Goal: Task Accomplishment & Management: Complete application form

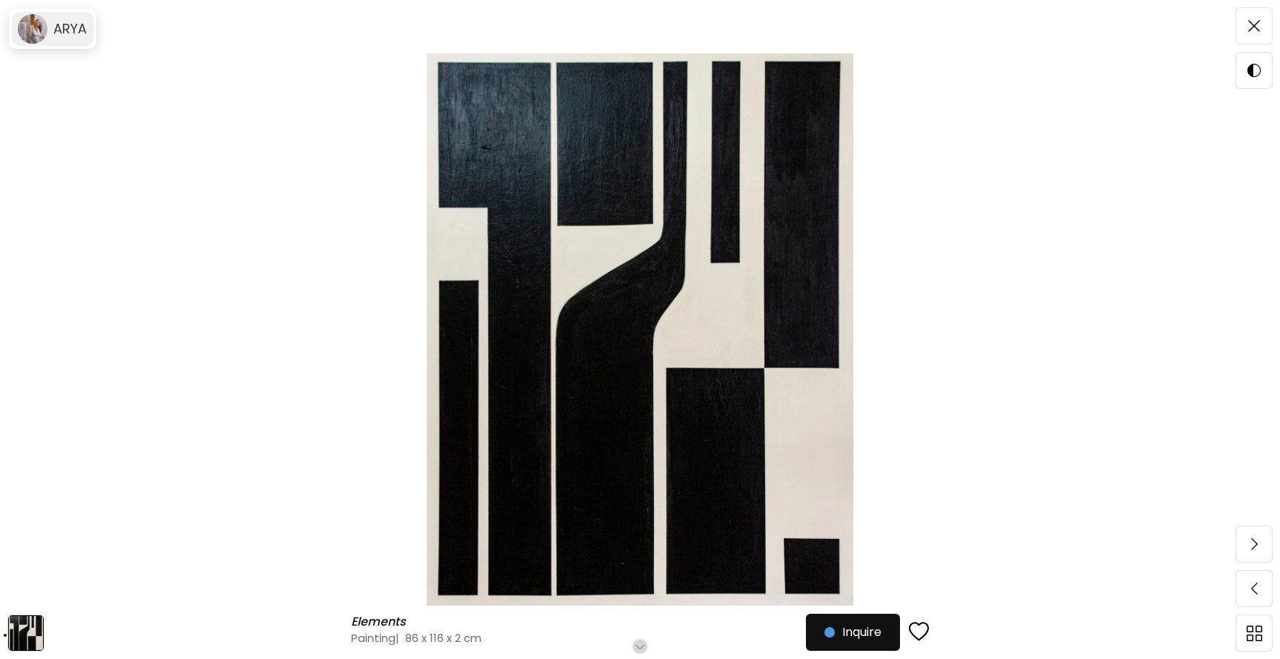
click at [56, 40] on div "ARYA" at bounding box center [52, 29] width 81 height 34
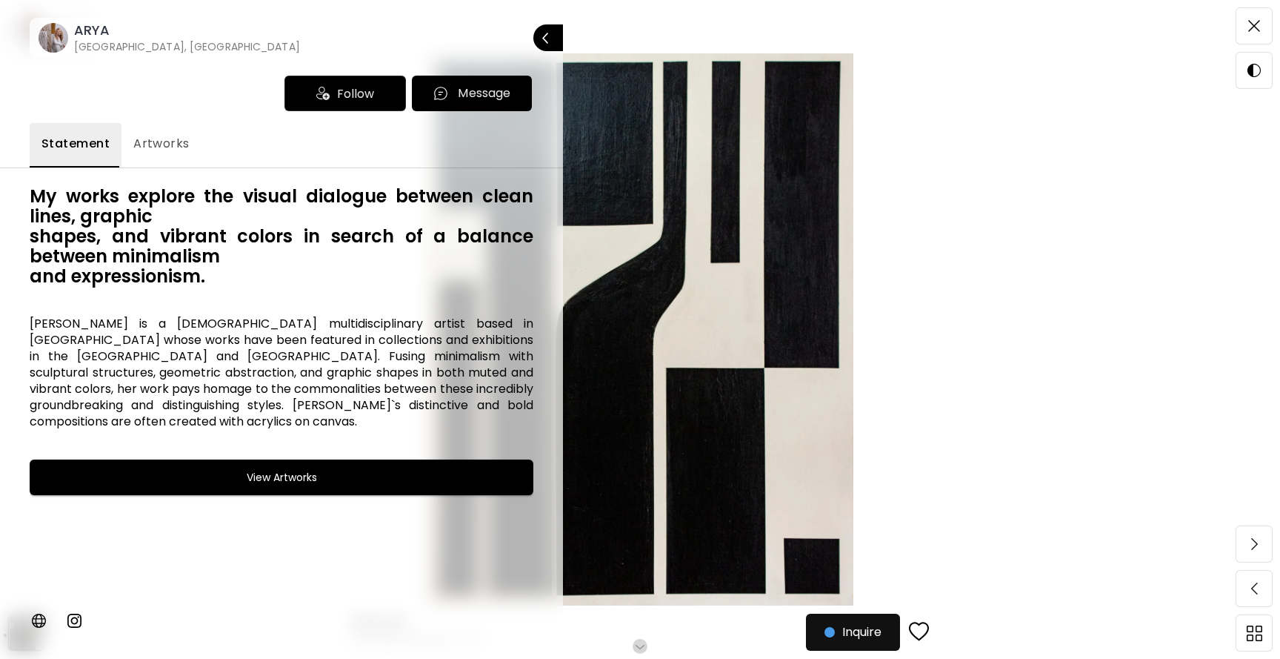
click at [56, 31] on image at bounding box center [54, 38] width 30 height 30
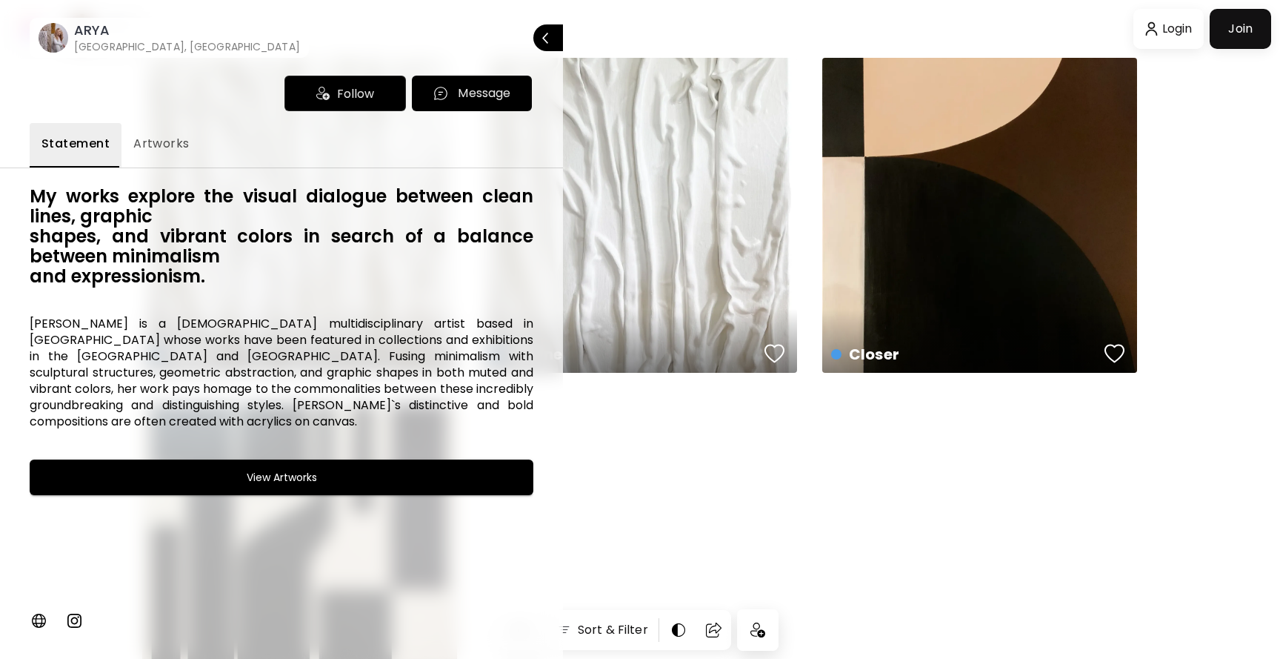
click at [1192, 31] on div at bounding box center [640, 329] width 1280 height 659
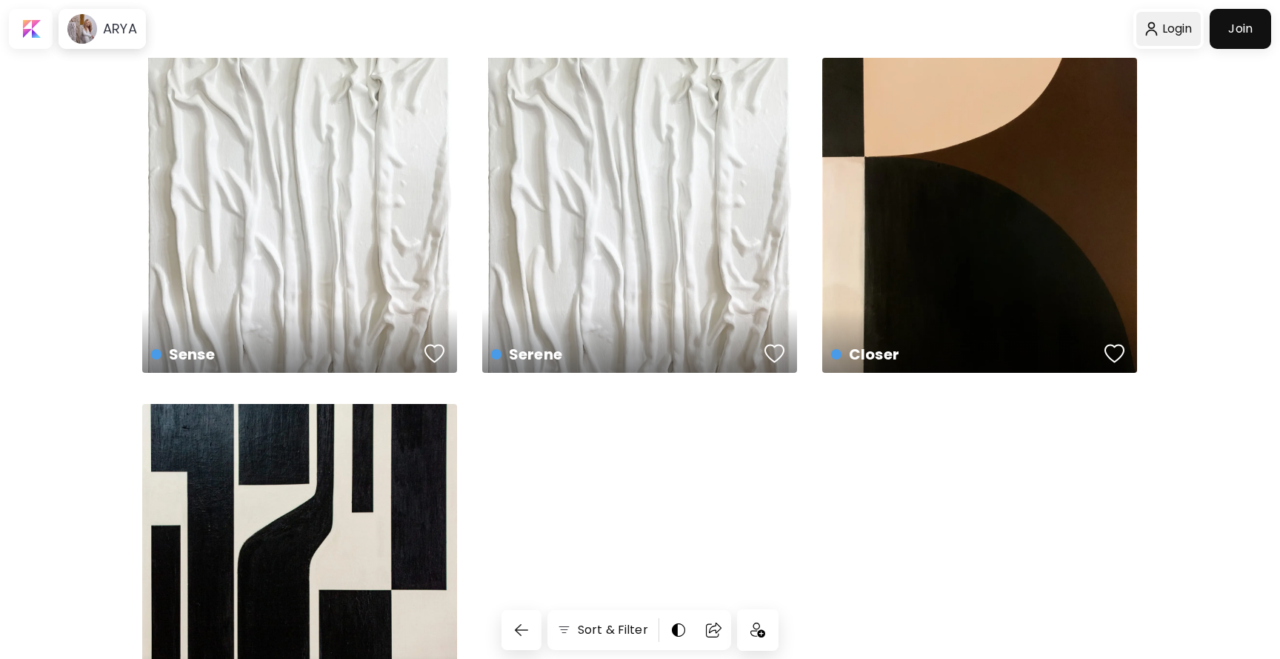
click at [1163, 23] on div at bounding box center [1168, 29] width 64 height 34
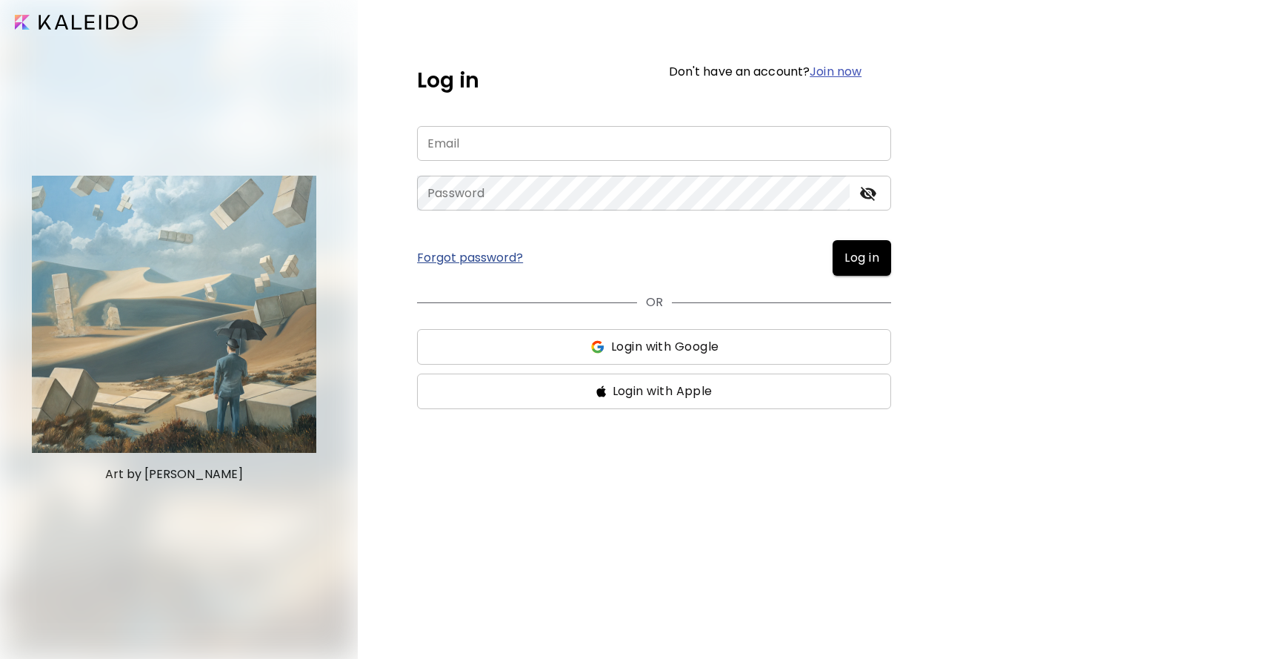
click at [685, 139] on input "email" at bounding box center [654, 143] width 474 height 35
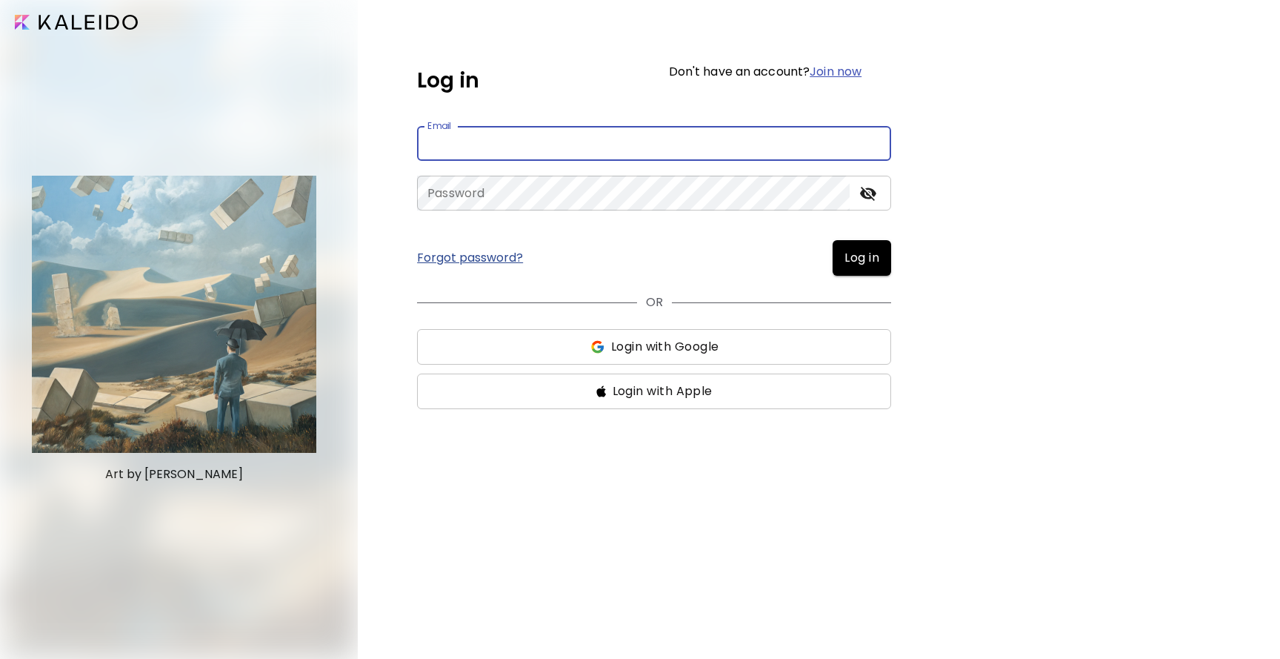
click at [685, 139] on input "email" at bounding box center [654, 143] width 474 height 35
click at [703, 106] on div "Log in Don't have an account? Join now Email Email Password Password Forgot pas…" at bounding box center [654, 234] width 474 height 350
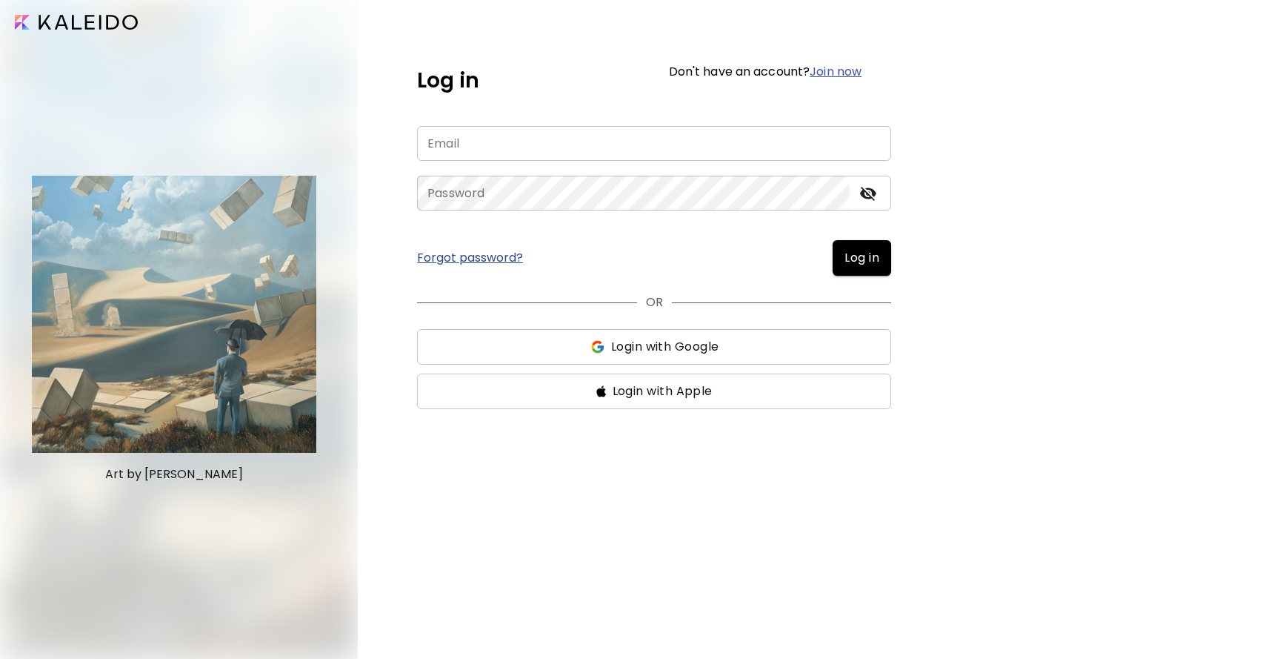
click at [486, 248] on div "Forgot password? Log in" at bounding box center [654, 258] width 474 height 36
click at [486, 254] on link "Forgot password?" at bounding box center [470, 258] width 106 height 12
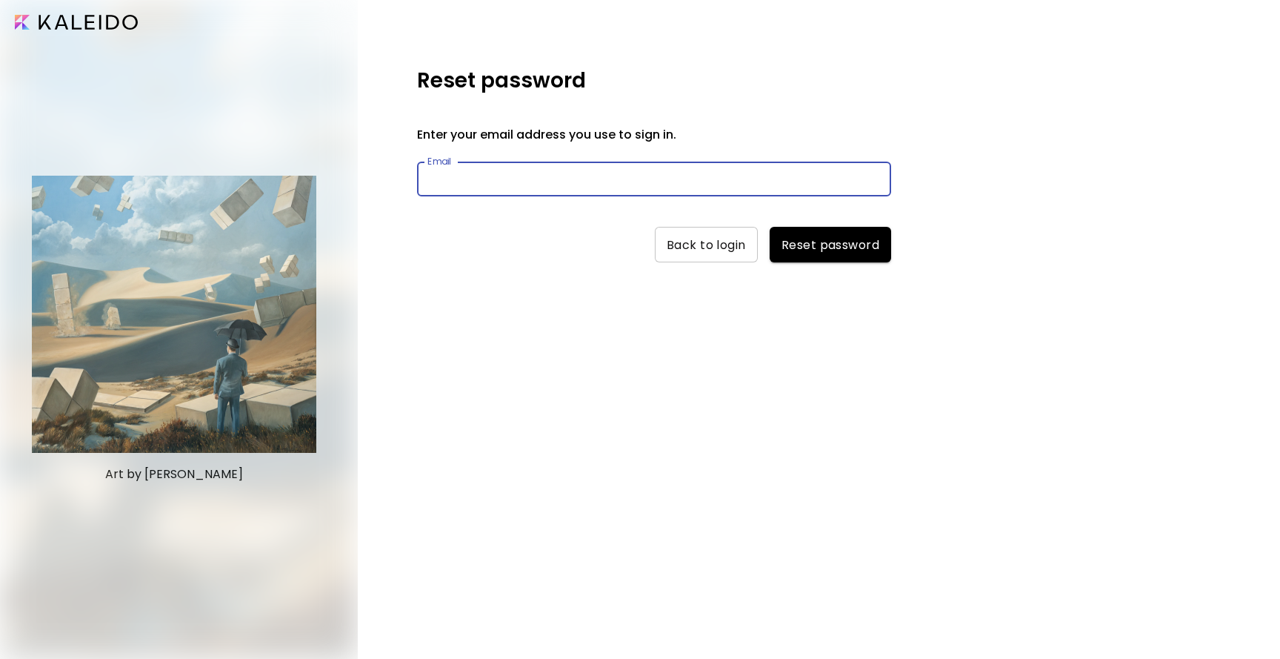
click at [507, 179] on input "text" at bounding box center [654, 179] width 474 height 35
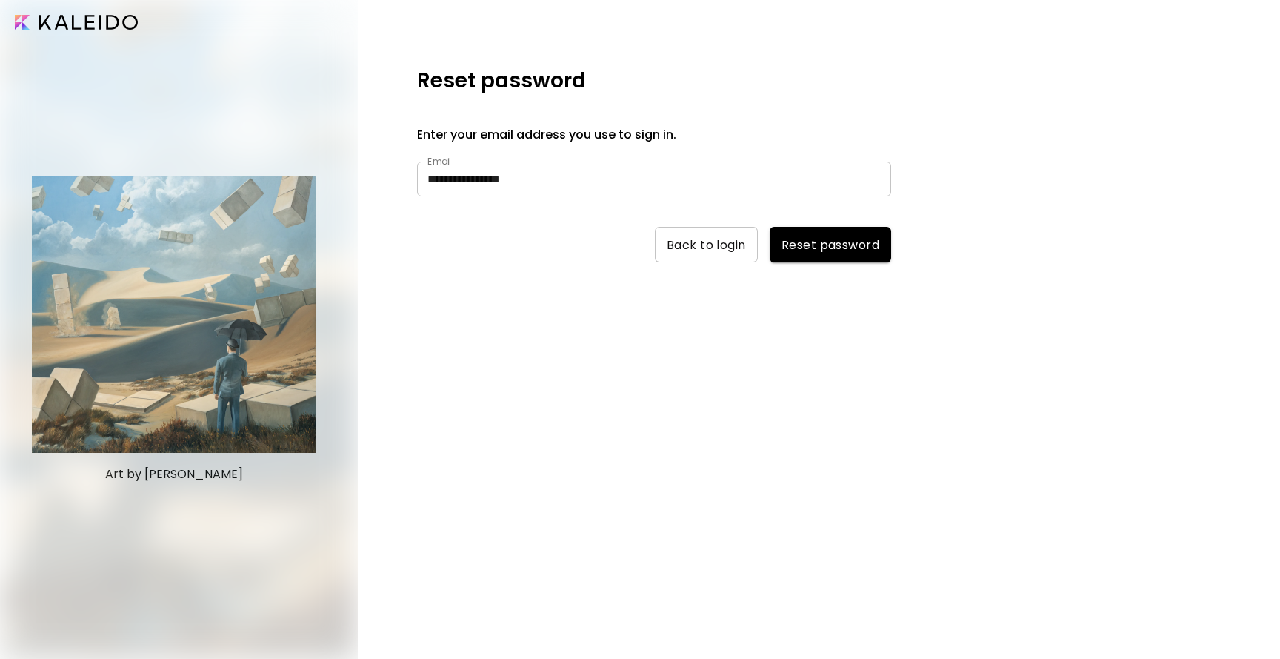
click at [826, 252] on span "Reset password" at bounding box center [831, 245] width 98 height 16
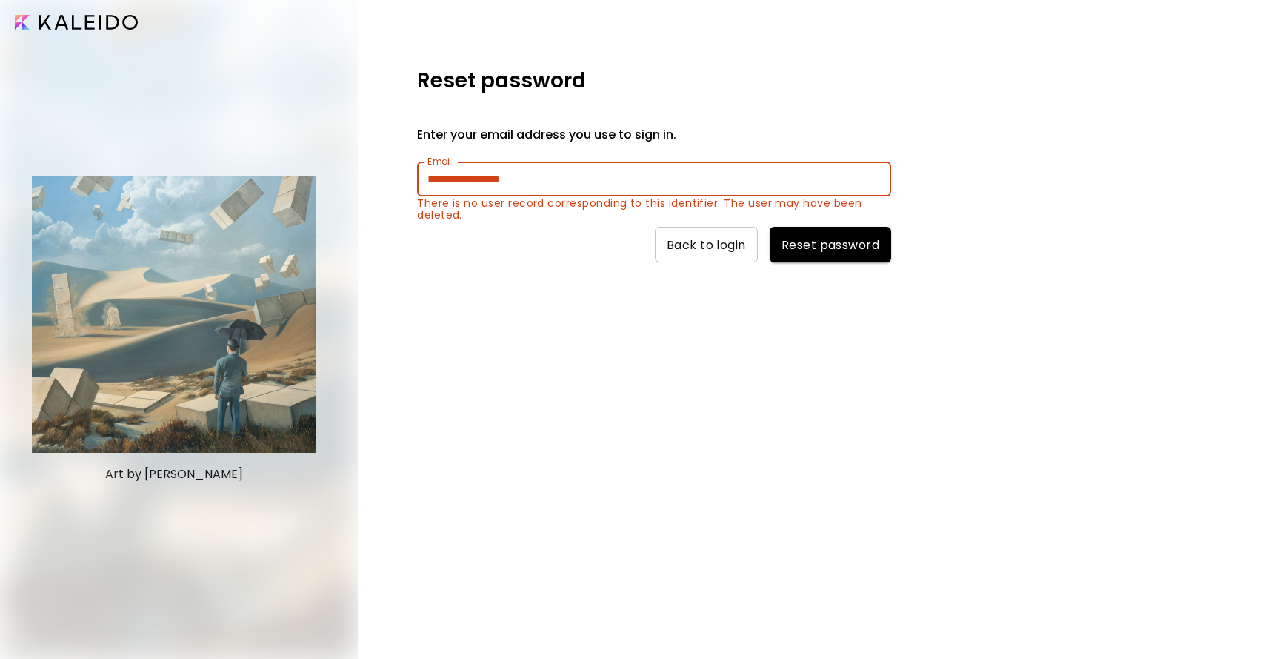
drag, startPoint x: 466, startPoint y: 179, endPoint x: 387, endPoint y: 179, distance: 79.3
click at [387, 179] on div "**********" at bounding box center [819, 329] width 922 height 659
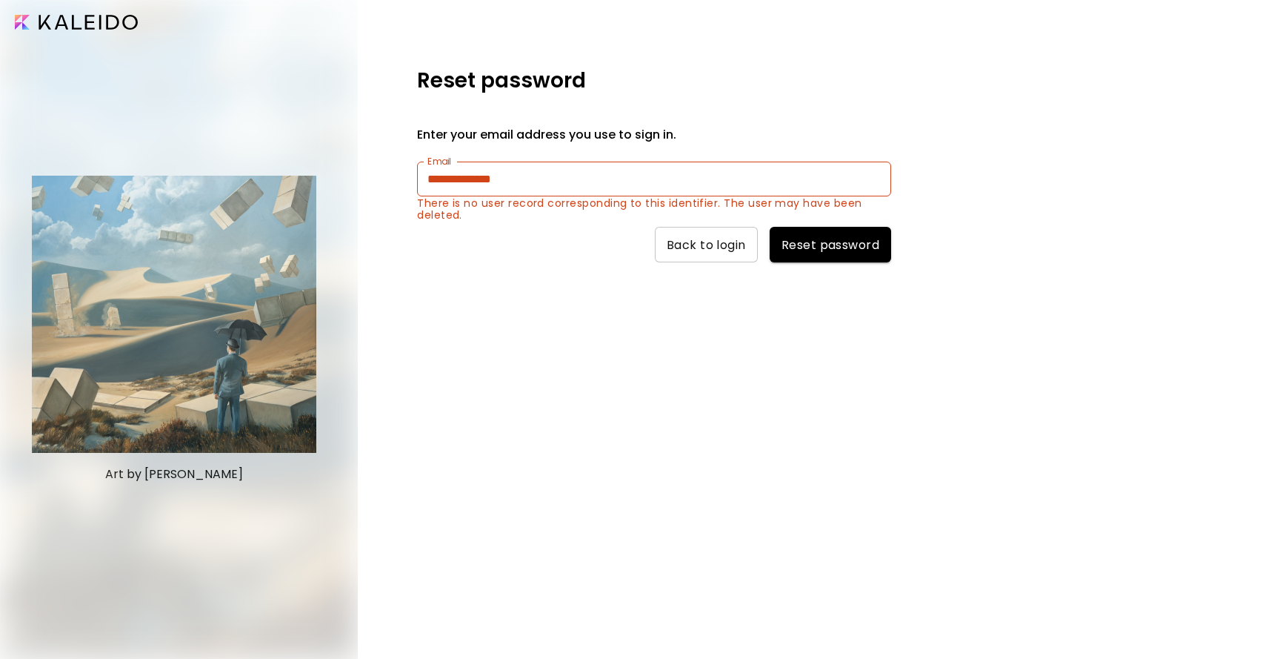
click at [832, 238] on span "Reset password" at bounding box center [831, 245] width 98 height 16
drag, startPoint x: 571, startPoint y: 182, endPoint x: 336, endPoint y: 182, distance: 235.6
click at [336, 182] on div "**********" at bounding box center [640, 329] width 1280 height 659
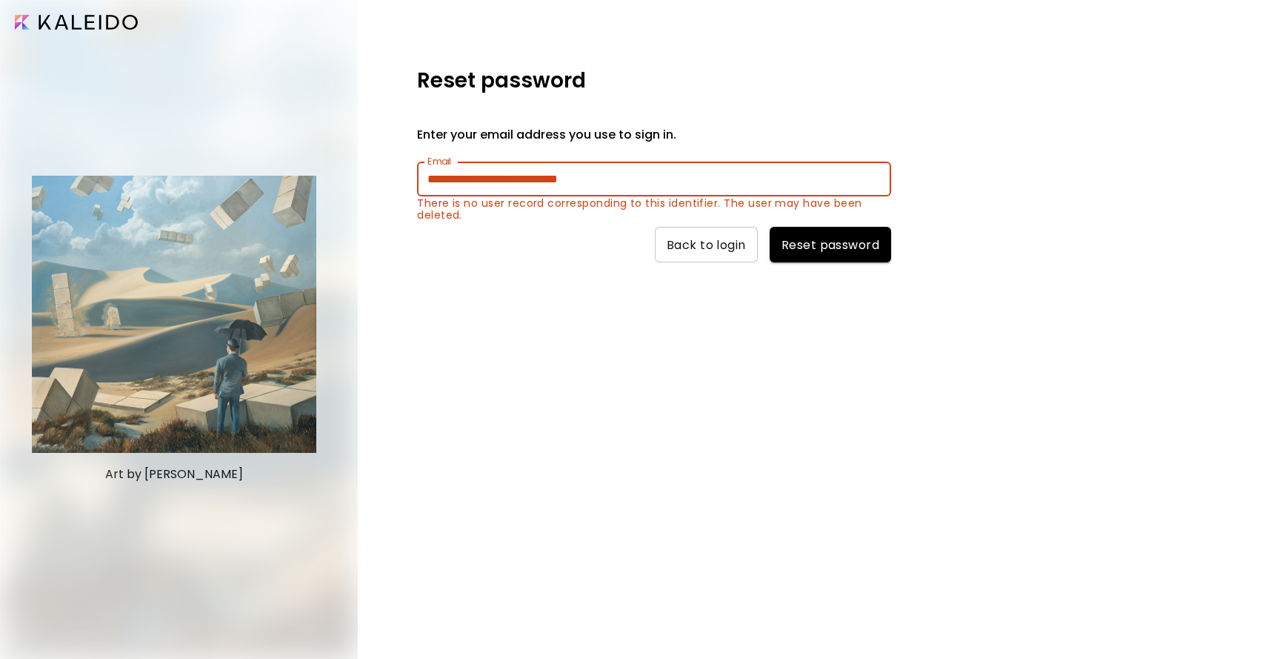
type input "**********"
click at [833, 250] on span "Reset password" at bounding box center [831, 245] width 98 height 16
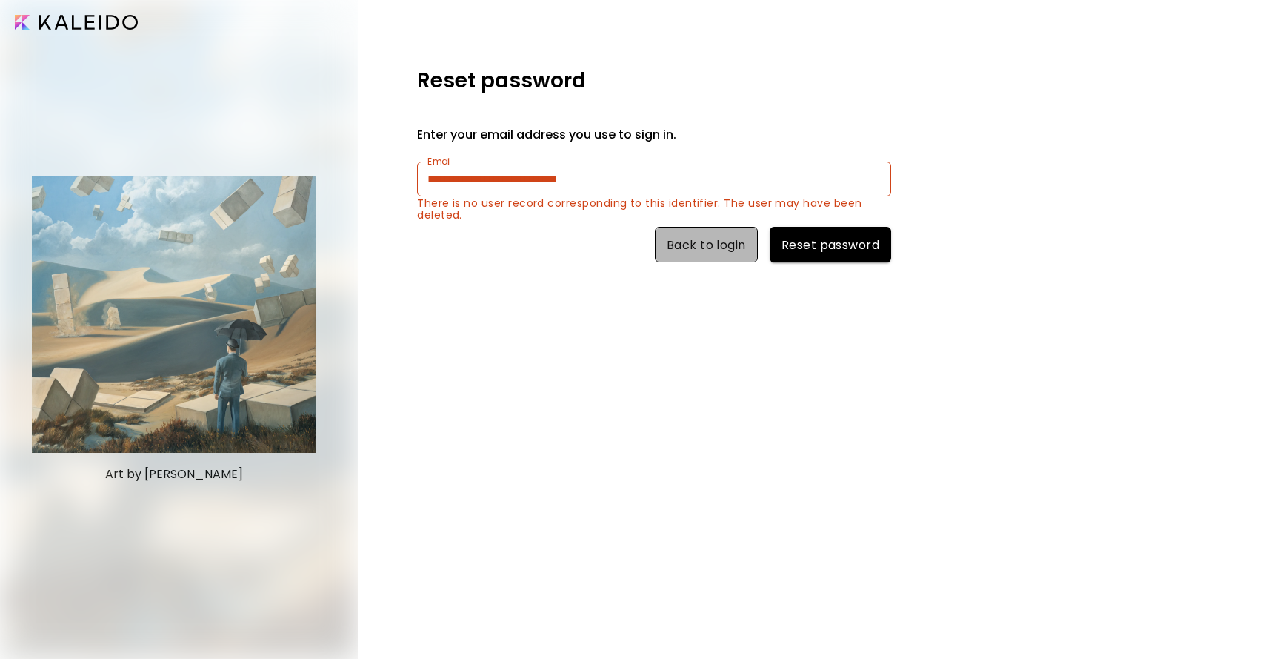
click at [676, 246] on span "Back to login" at bounding box center [706, 245] width 79 height 16
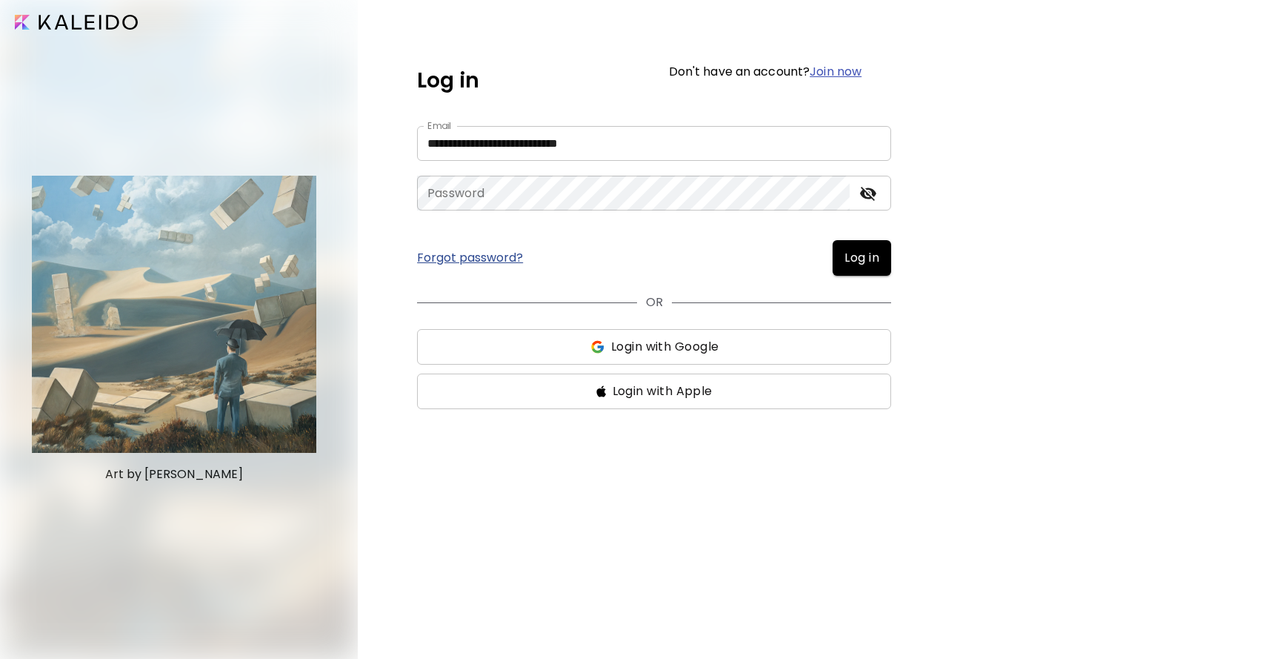
click at [661, 339] on span "Login with Google" at bounding box center [665, 347] width 108 height 18
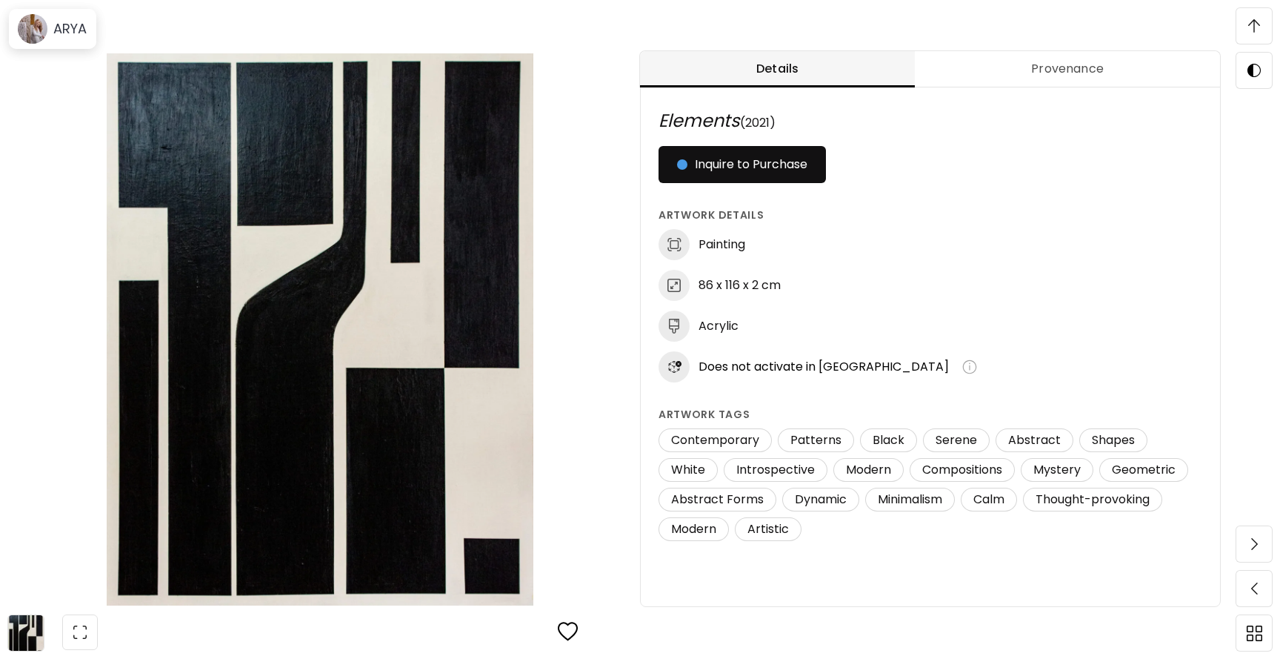
scroll to position [1115, 0]
click at [962, 370] on img at bounding box center [969, 366] width 15 height 15
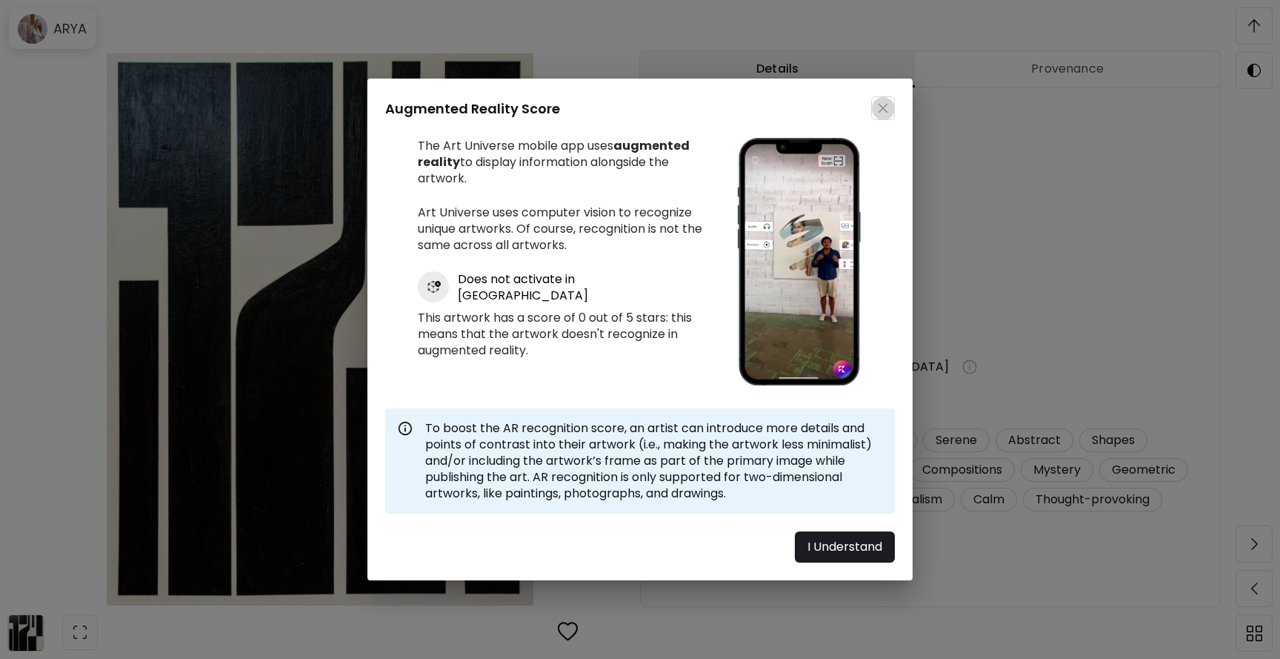
click at [887, 110] on img "button" at bounding box center [883, 108] width 10 height 10
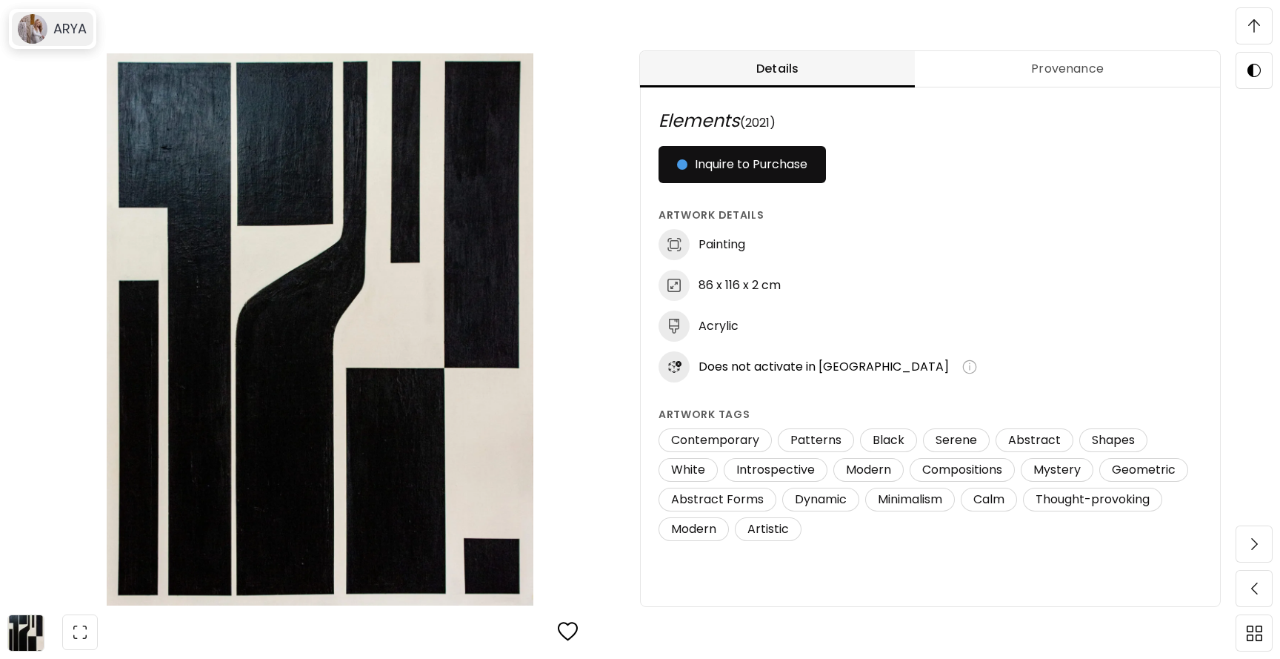
click at [53, 16] on div "ARYA" at bounding box center [52, 29] width 81 height 34
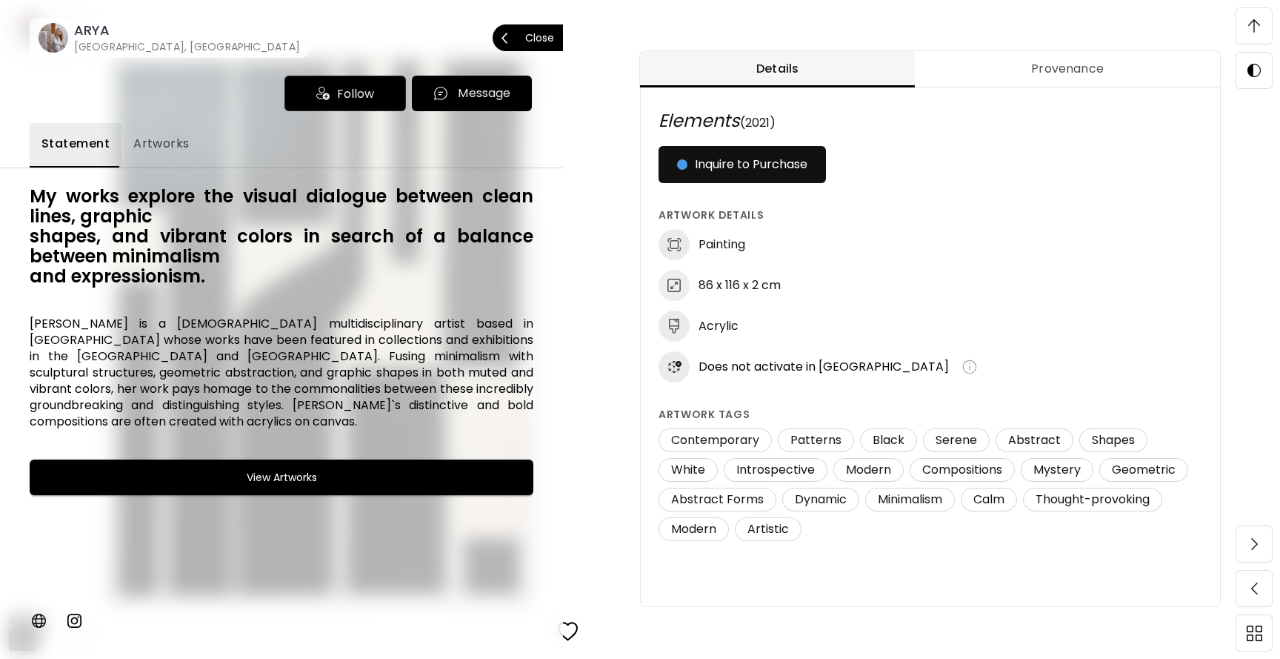
click at [523, 30] on span "Close" at bounding box center [528, 37] width 53 height 31
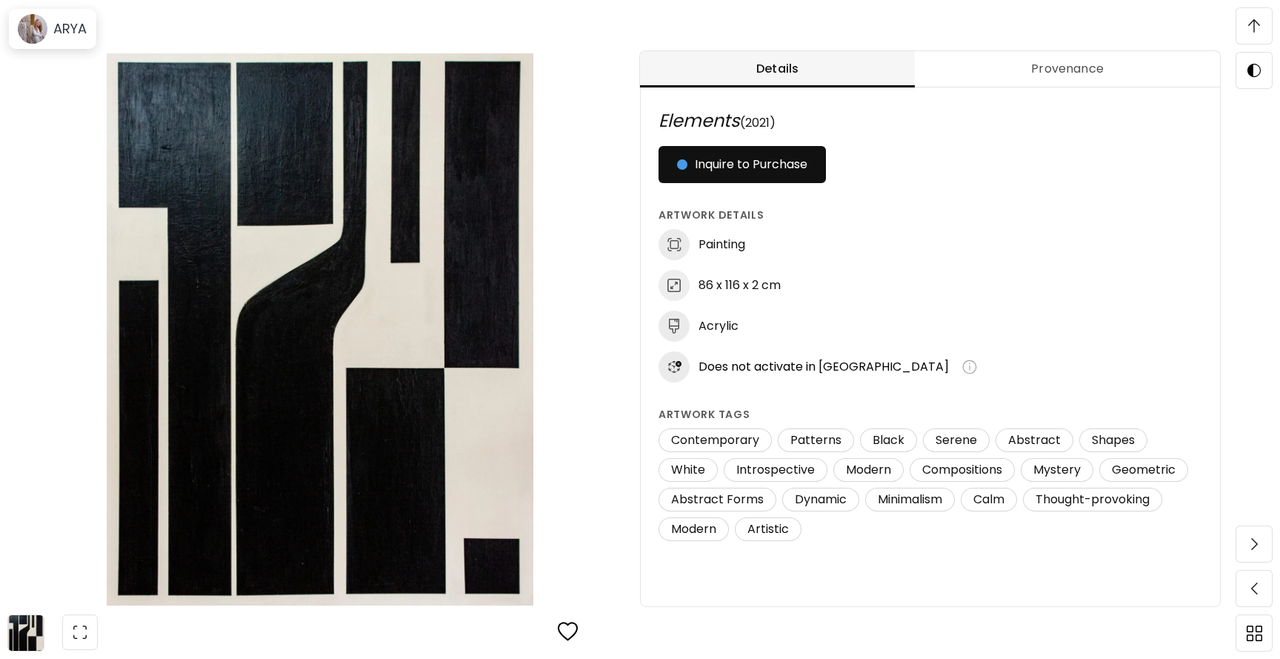
click at [1256, 31] on img at bounding box center [1254, 25] width 12 height 13
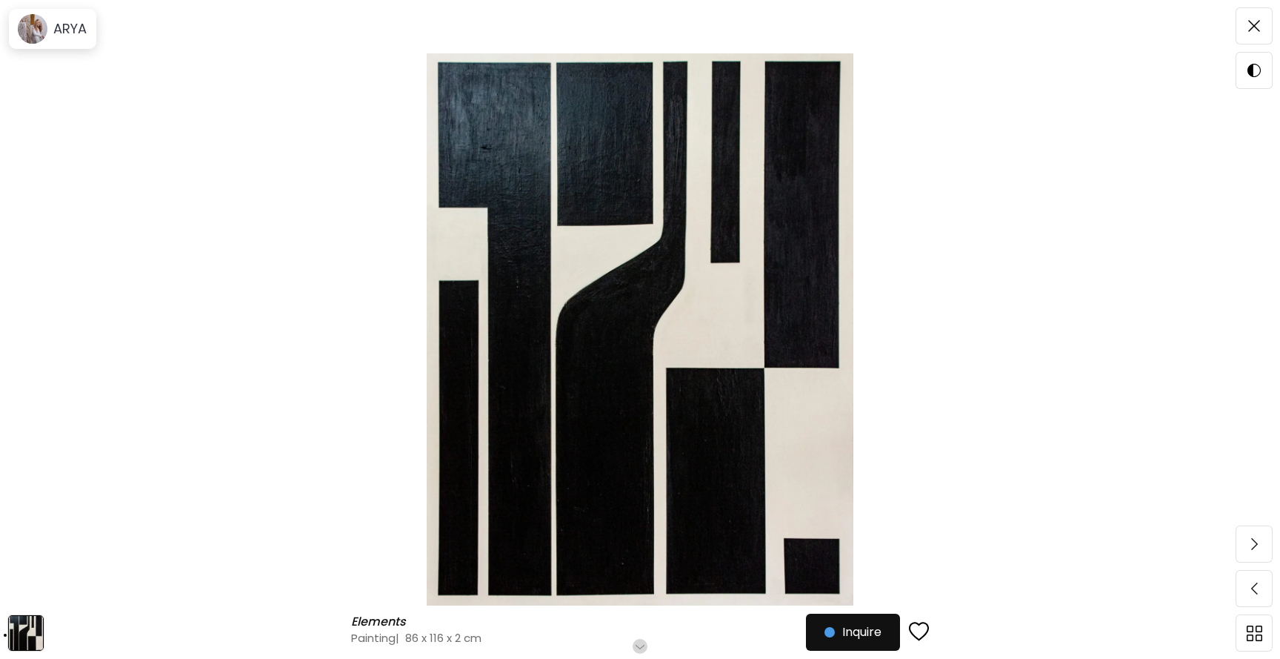
scroll to position [0, 0]
click at [1256, 31] on img at bounding box center [1254, 26] width 12 height 12
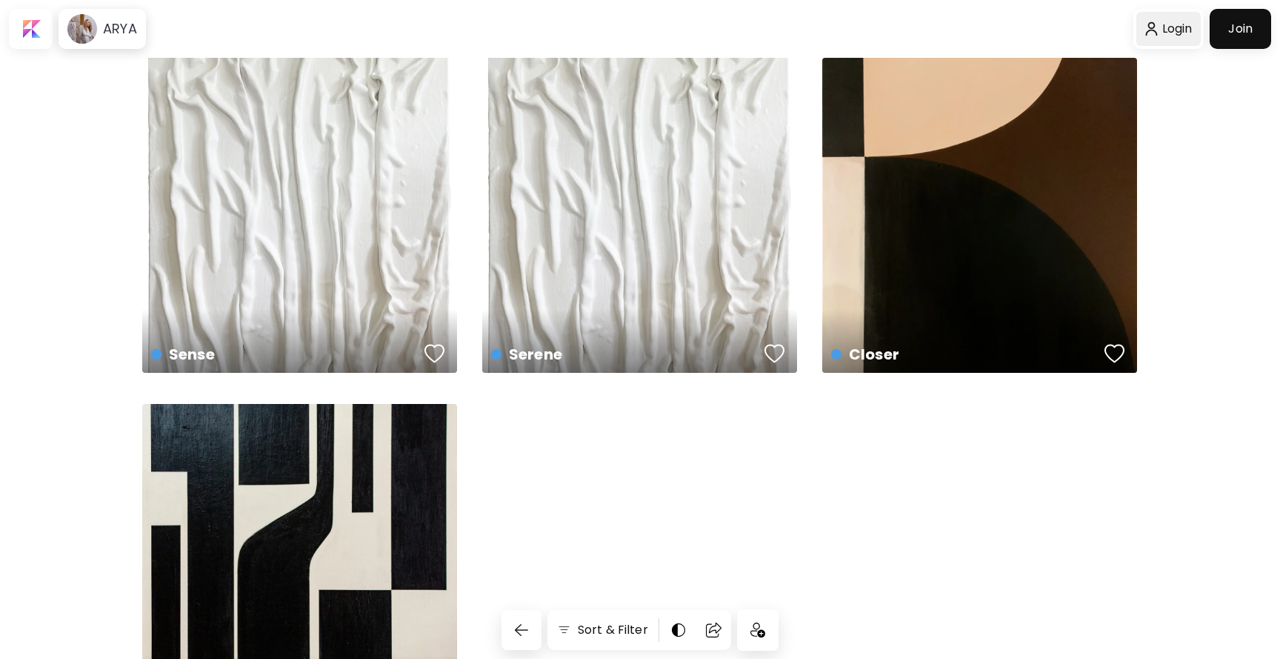
click at [1189, 27] on div at bounding box center [1168, 29] width 64 height 34
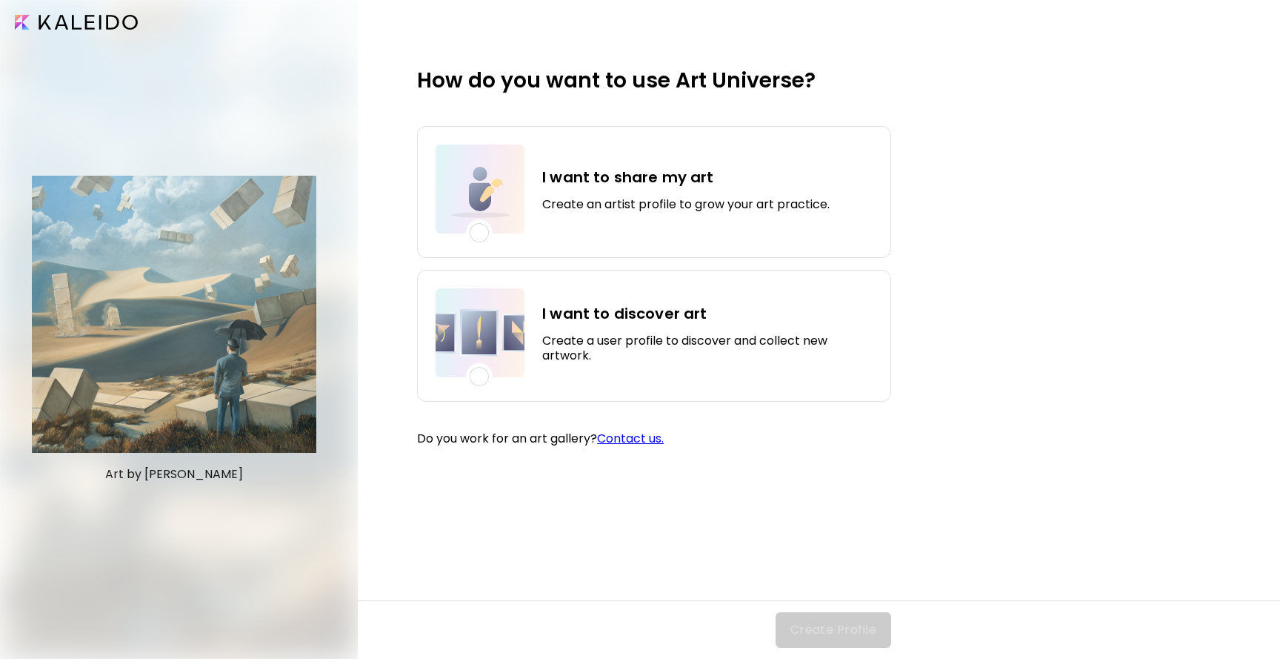
click at [92, 17] on input "image" at bounding box center [76, 22] width 123 height 15
click at [96, 19] on input "image" at bounding box center [76, 22] width 123 height 15
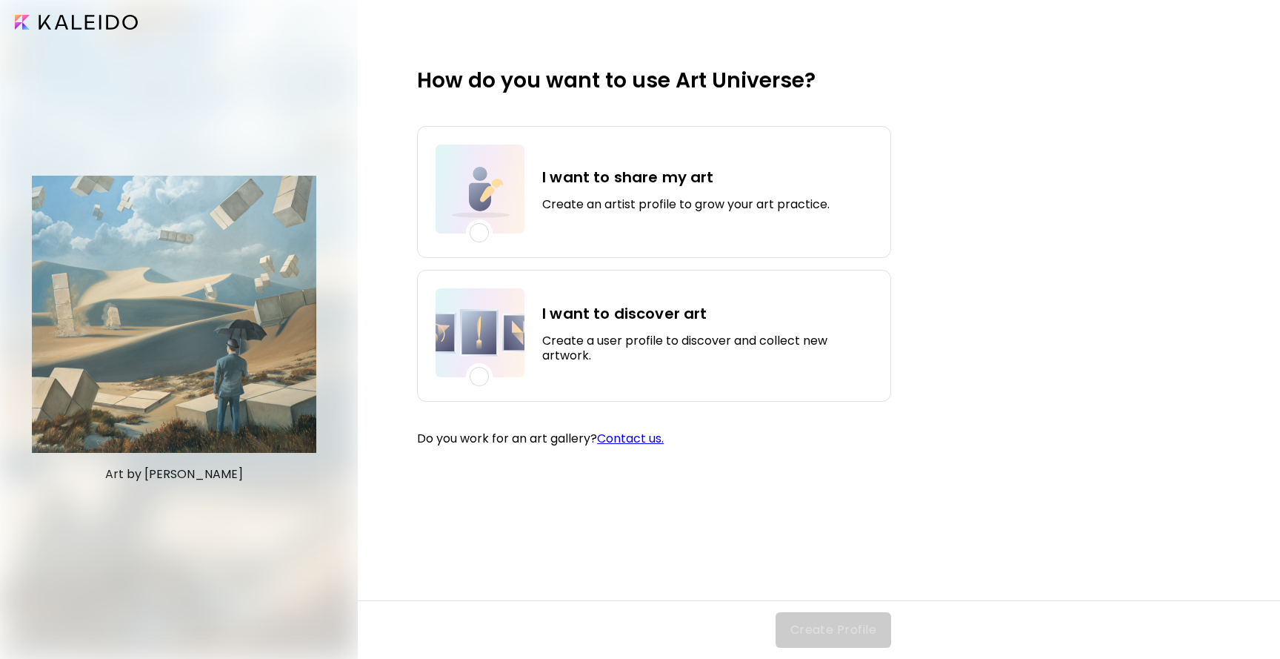
click at [96, 19] on input "image" at bounding box center [76, 22] width 123 height 15
click at [638, 443] on link "Contact us." at bounding box center [630, 438] width 67 height 17
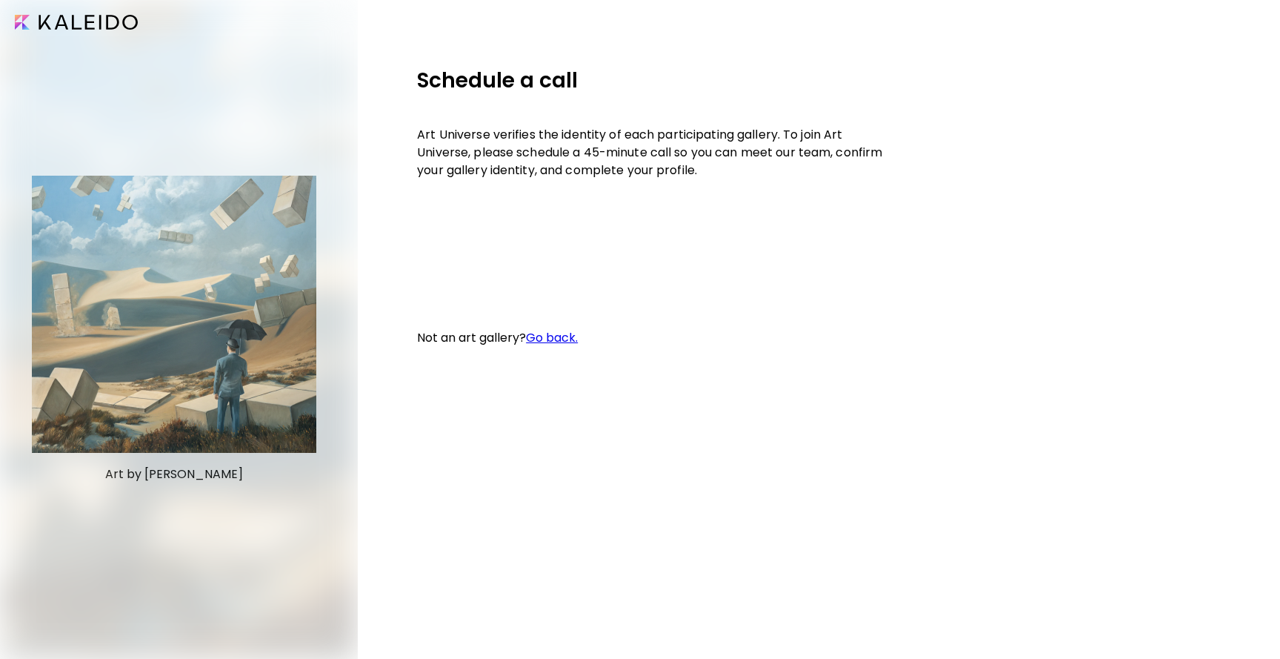
click at [572, 339] on link "Go back." at bounding box center [552, 337] width 52 height 17
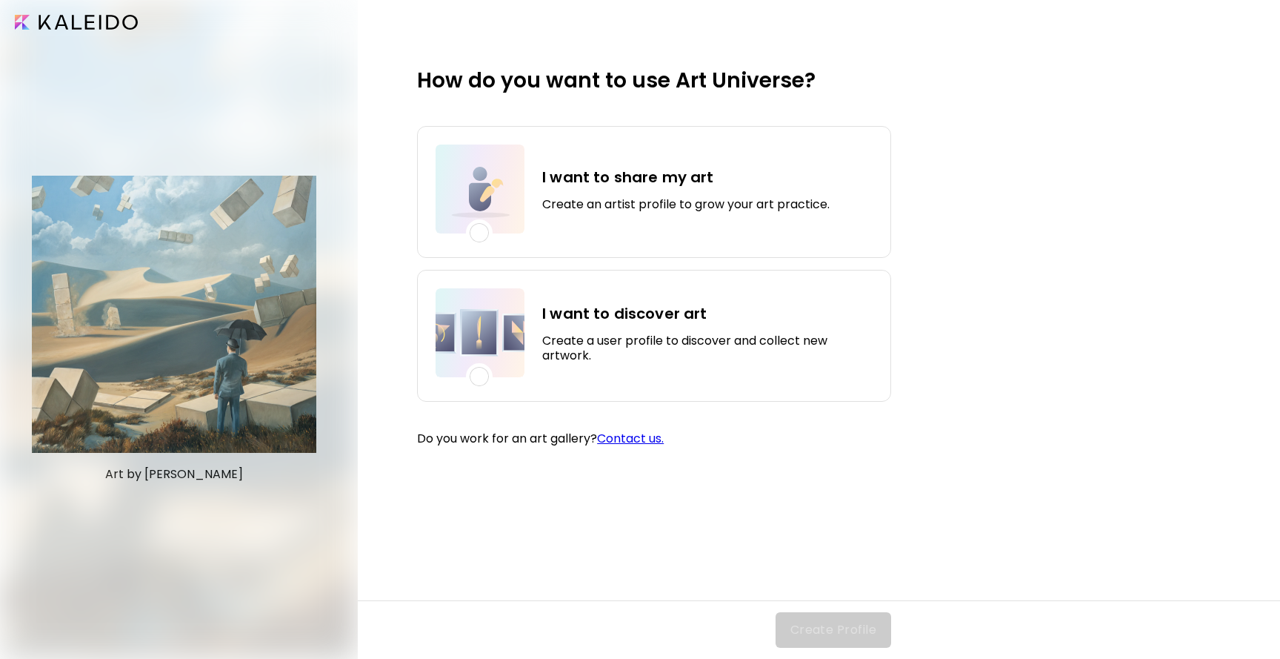
click at [244, 423] on div at bounding box center [178, 329] width 356 height 659
